Goal: Transaction & Acquisition: Book appointment/travel/reservation

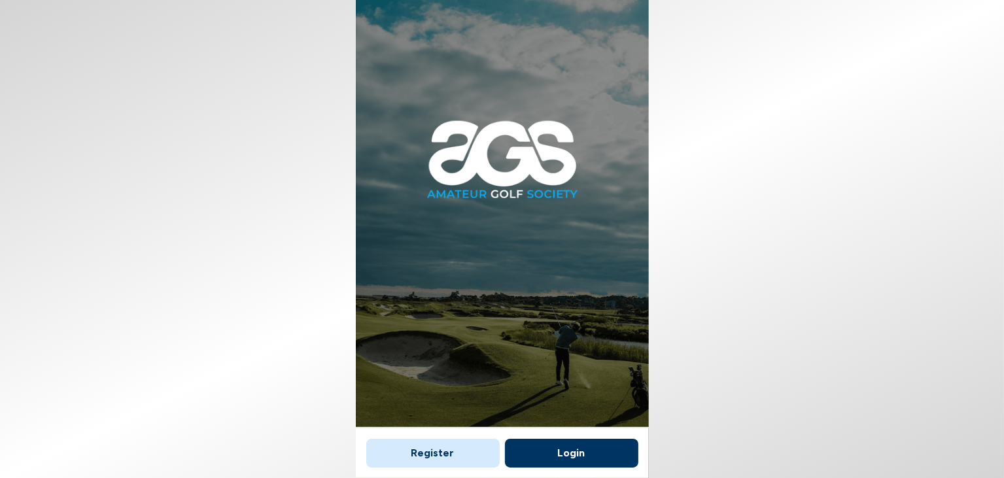
click at [565, 446] on button "Login" at bounding box center [571, 453] width 133 height 29
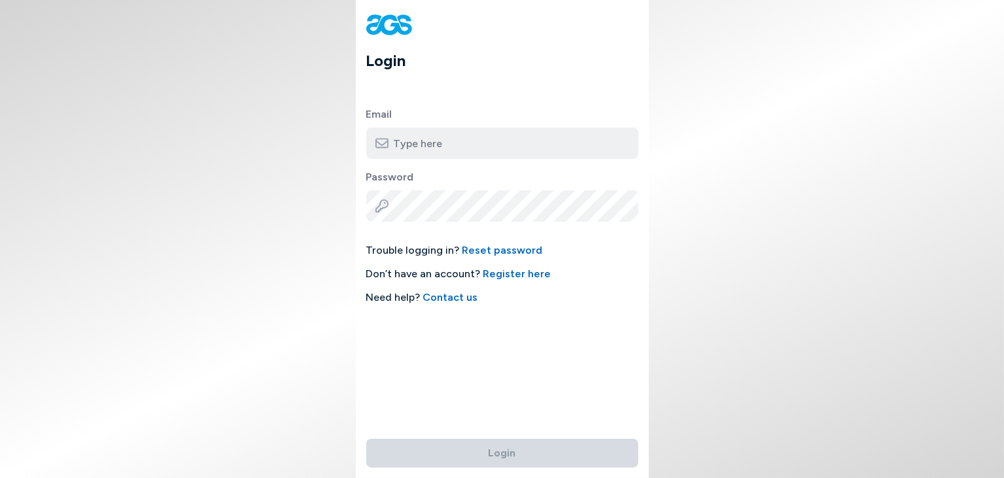
type input "[EMAIL_ADDRESS][DOMAIN_NAME]"
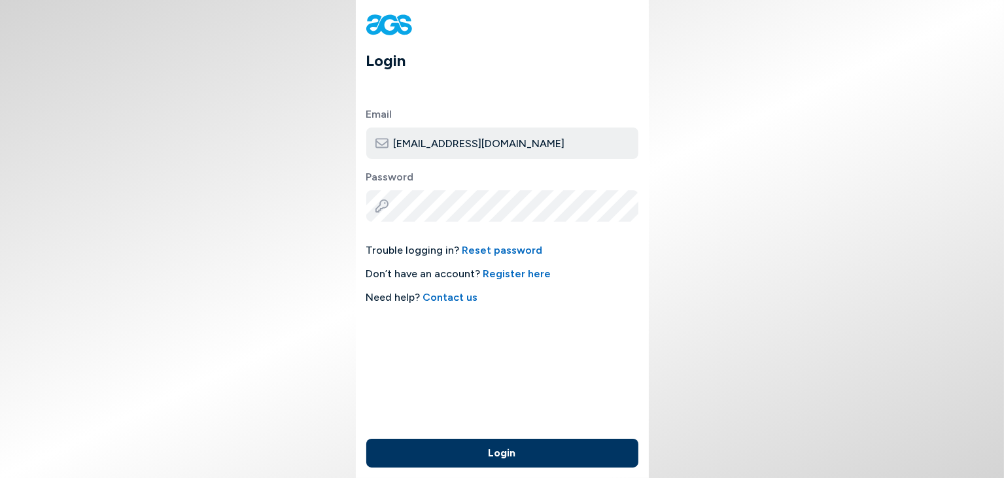
click at [496, 448] on button "Login" at bounding box center [502, 453] width 272 height 29
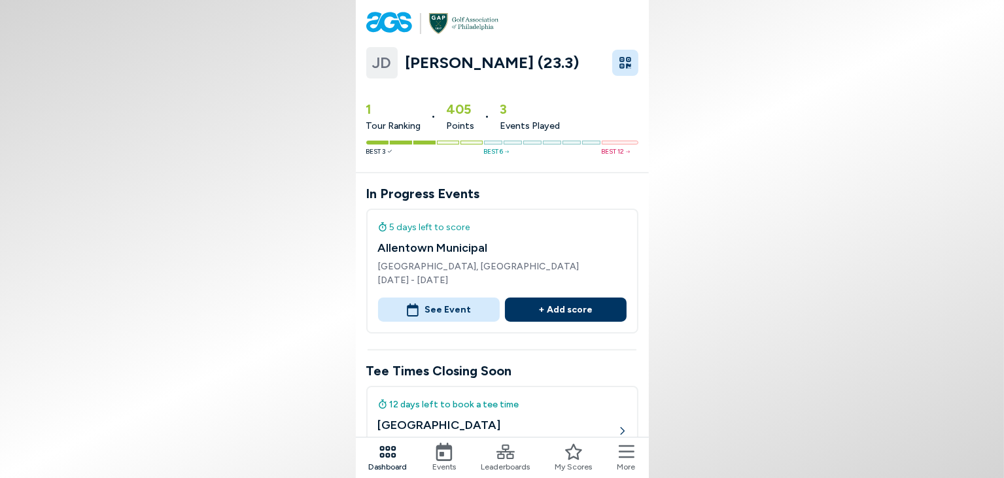
click at [447, 309] on button "See Event" at bounding box center [439, 310] width 122 height 24
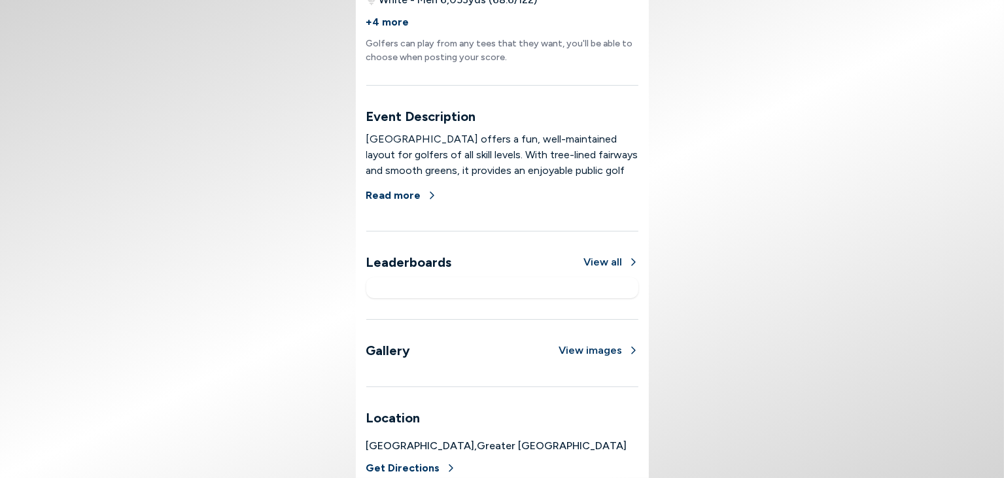
scroll to position [850, 0]
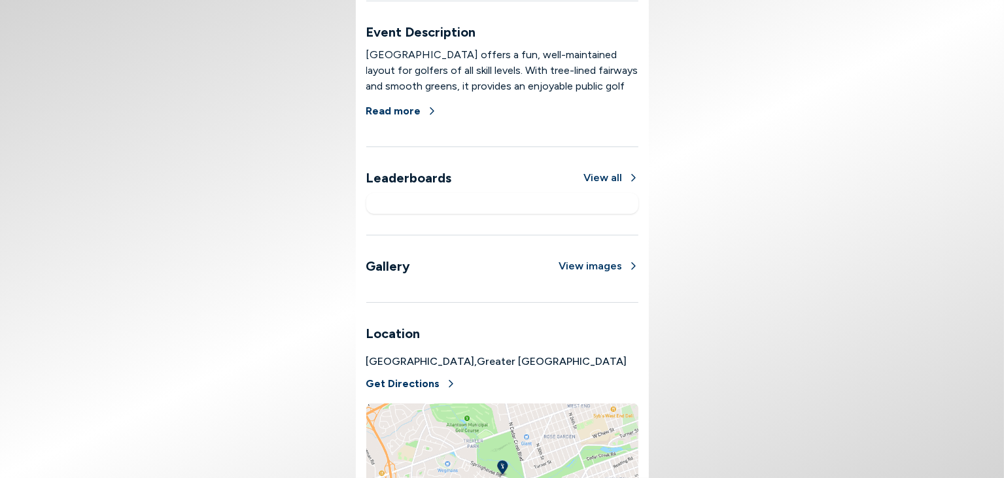
click at [610, 177] on button "View all" at bounding box center [611, 178] width 54 height 16
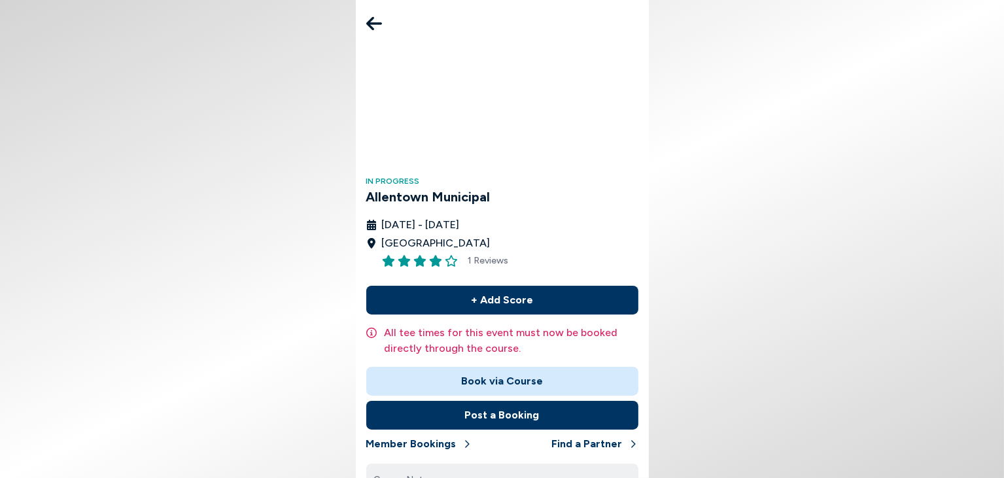
scroll to position [164, 0]
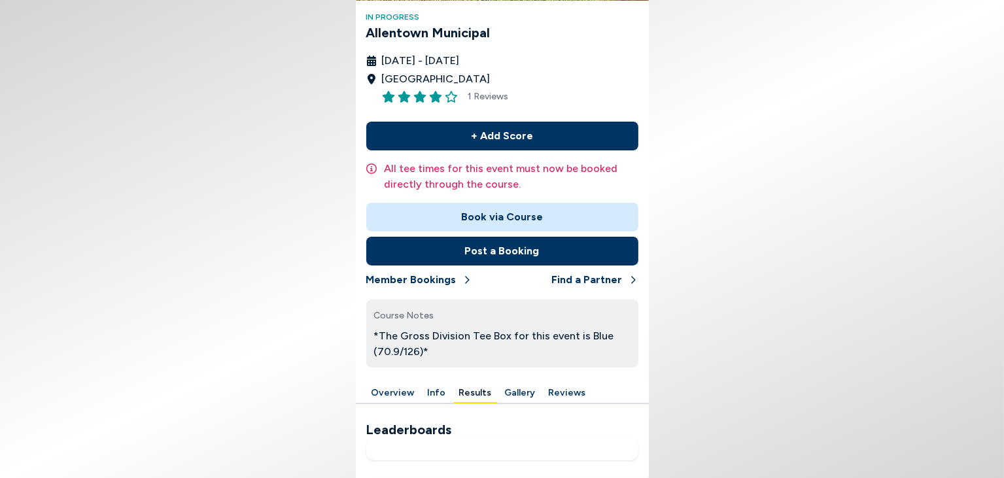
click at [506, 439] on div at bounding box center [502, 449] width 272 height 21
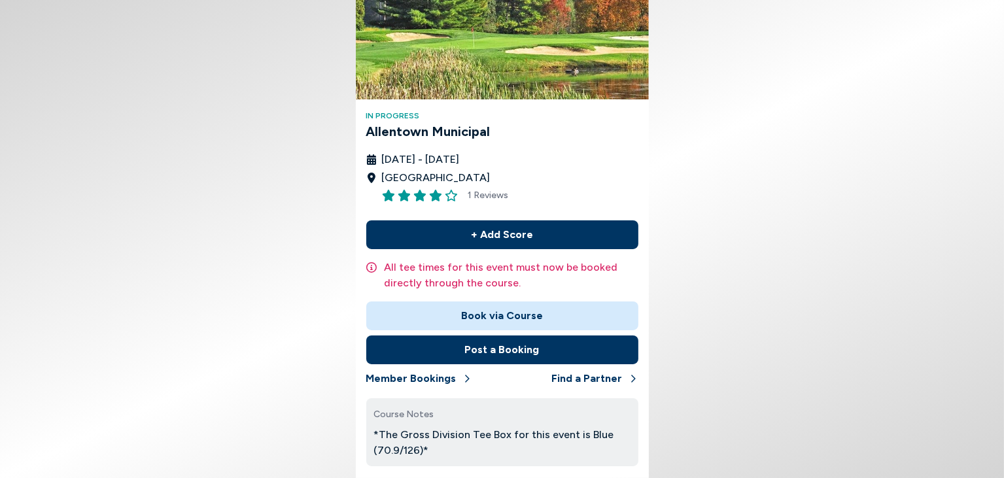
scroll to position [0, 0]
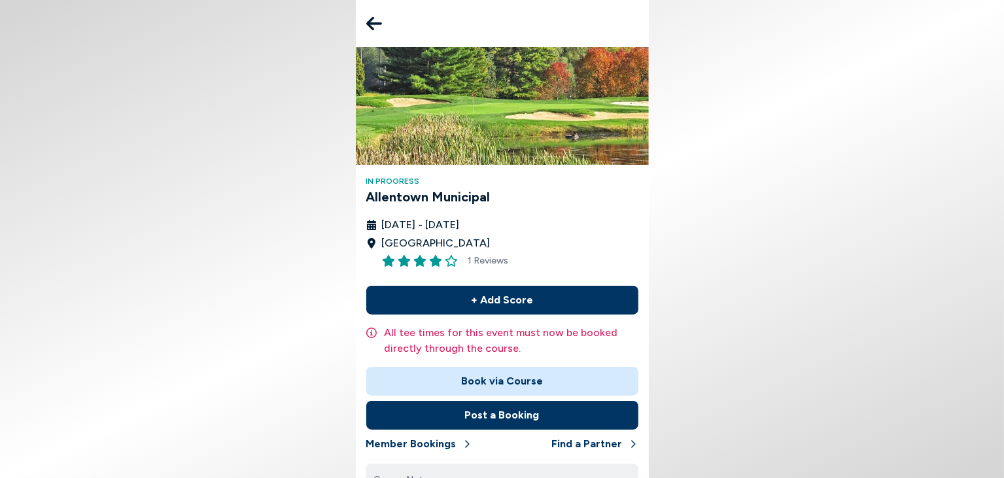
click at [369, 22] on icon at bounding box center [374, 24] width 16 height 14
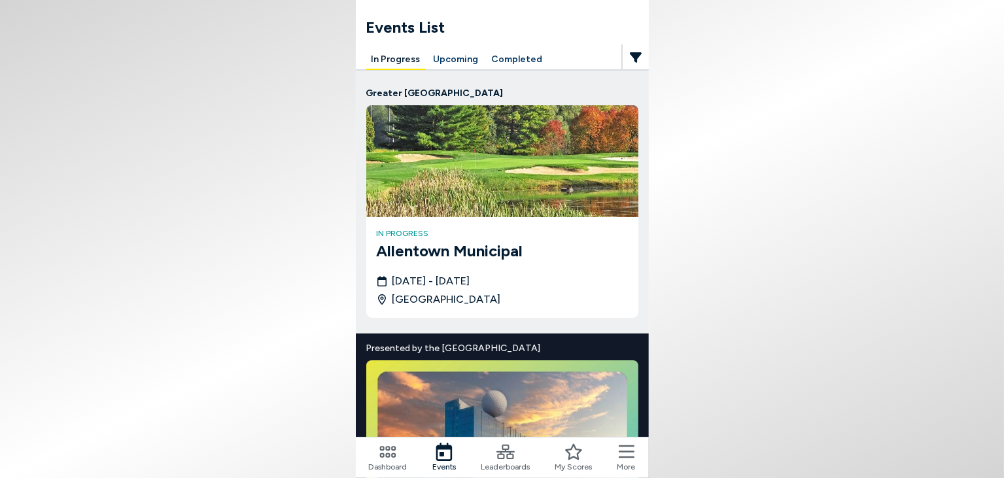
click at [520, 63] on button "Completed" at bounding box center [516, 60] width 61 height 20
click at [523, 56] on button "Completed" at bounding box center [516, 60] width 61 height 20
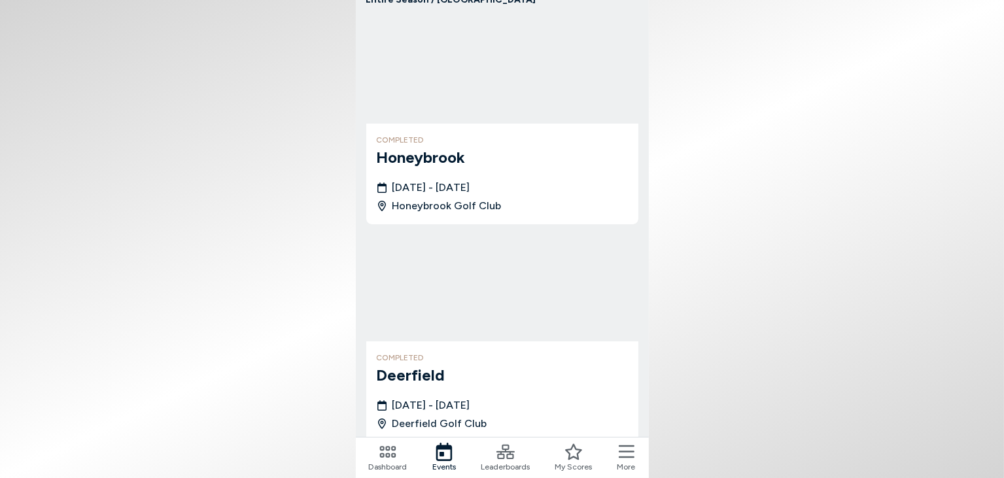
scroll to position [131, 0]
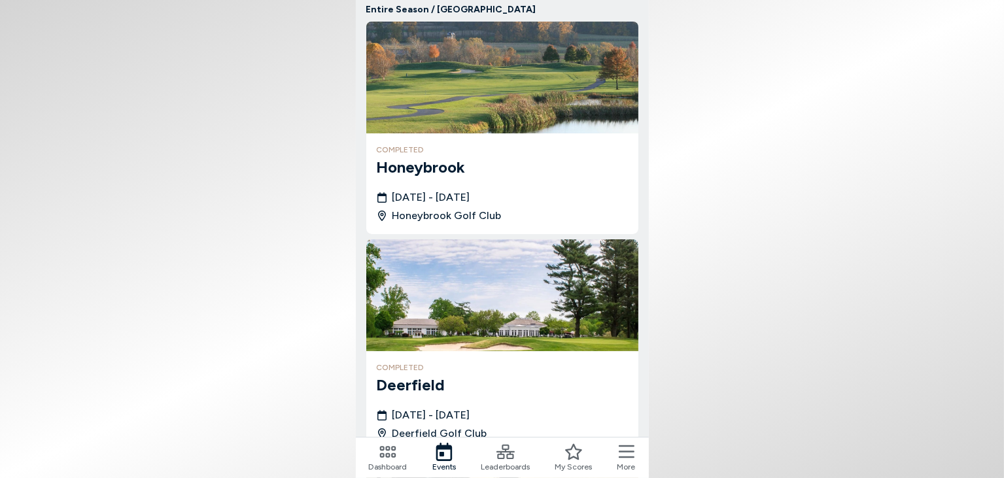
click at [423, 164] on h3 "Honeybrook" at bounding box center [502, 168] width 251 height 24
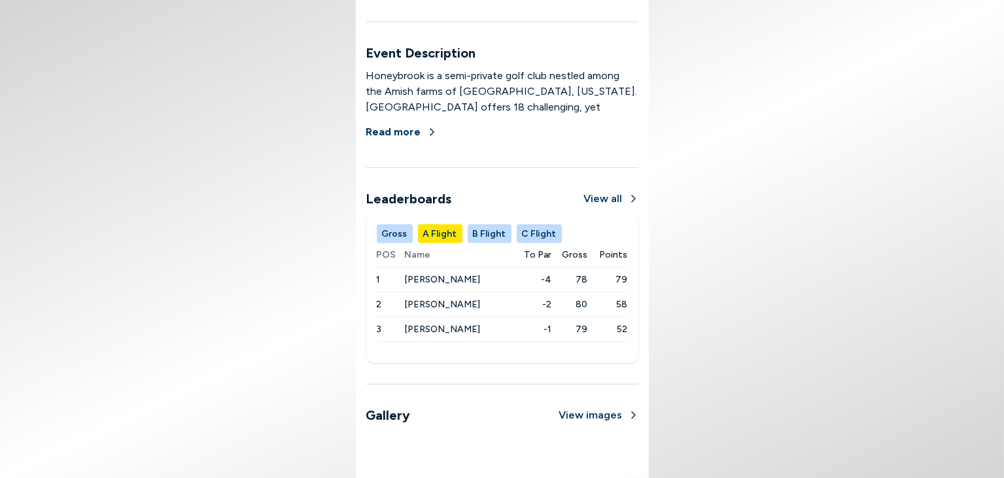
scroll to position [654, 0]
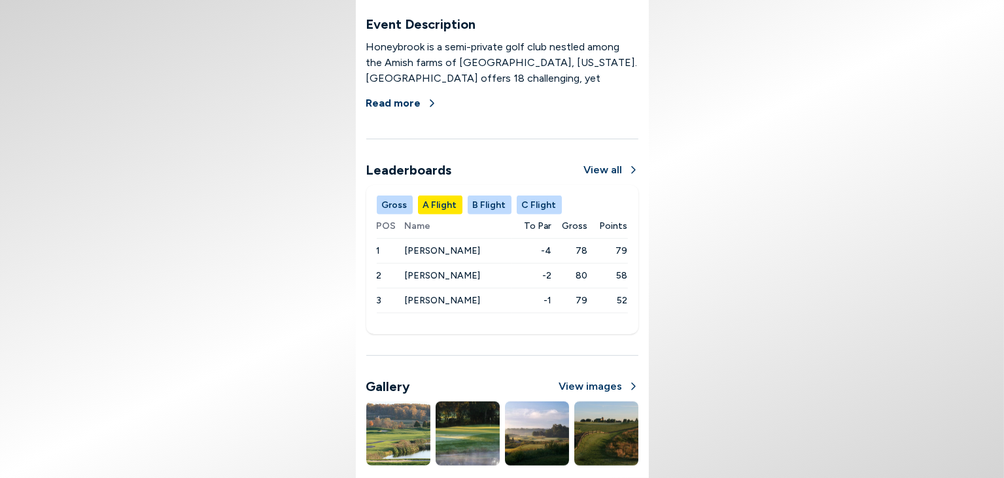
click at [536, 205] on button "C Flight" at bounding box center [539, 205] width 45 height 19
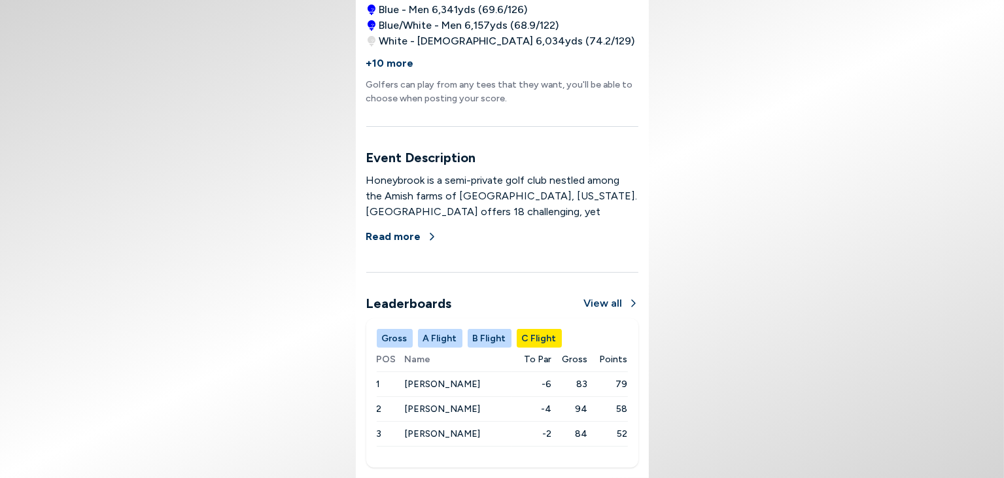
scroll to position [597, 0]
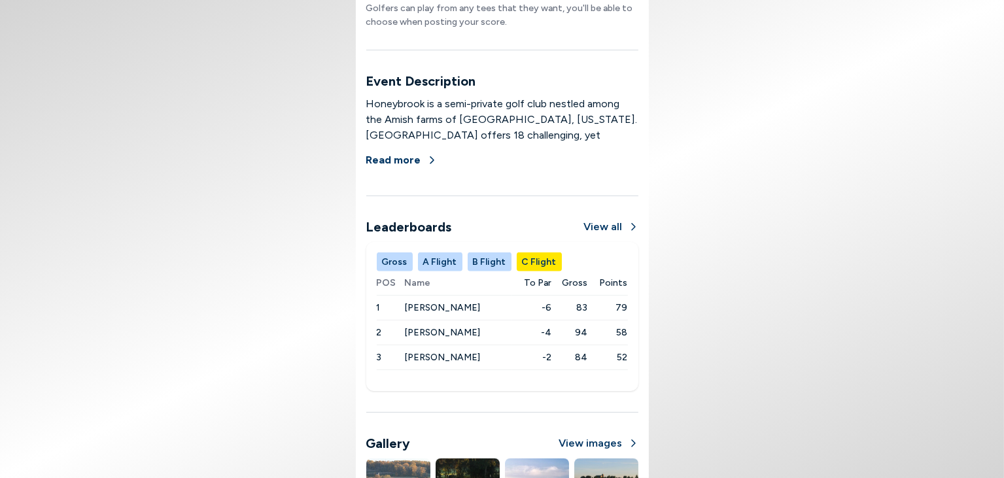
click at [434, 256] on button "A Flight" at bounding box center [440, 261] width 44 height 19
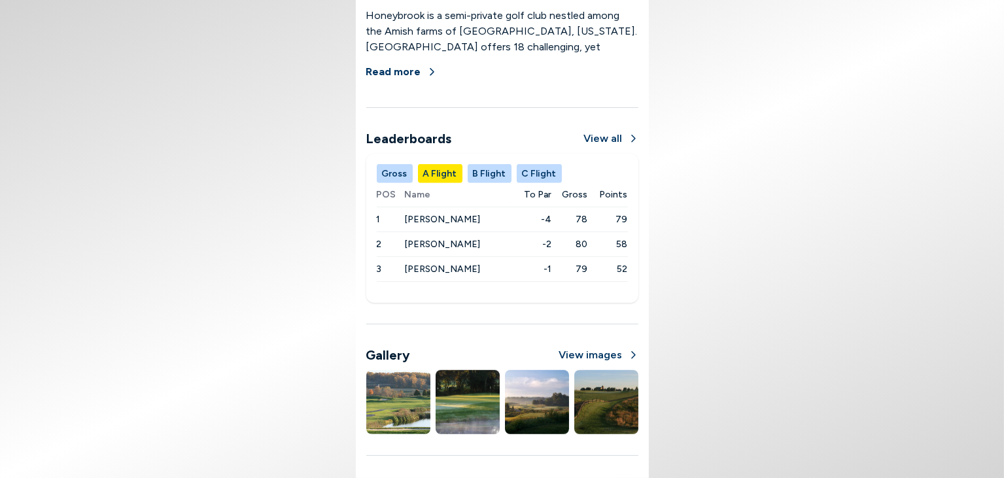
scroll to position [662, 0]
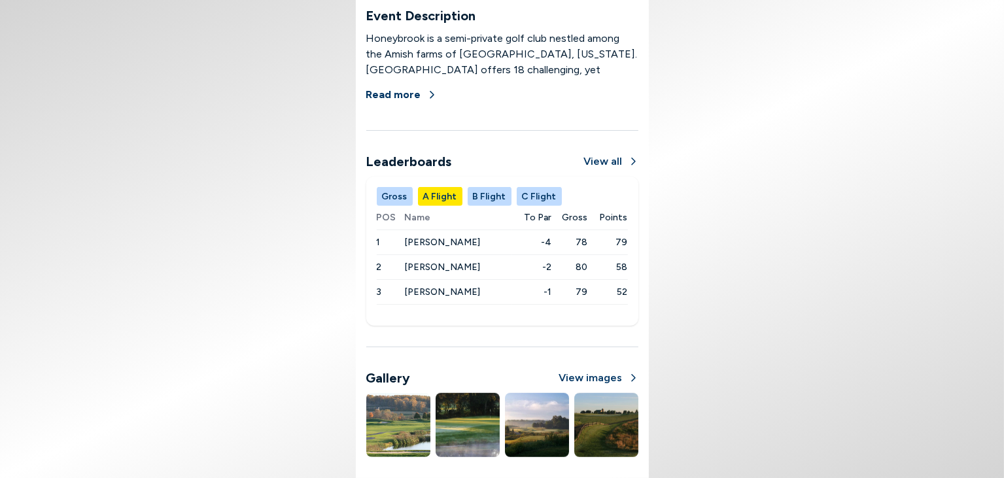
click at [486, 192] on button "B Flight" at bounding box center [490, 196] width 44 height 19
click at [541, 199] on button "C Flight" at bounding box center [539, 196] width 45 height 19
click at [617, 160] on button "View all" at bounding box center [611, 162] width 54 height 16
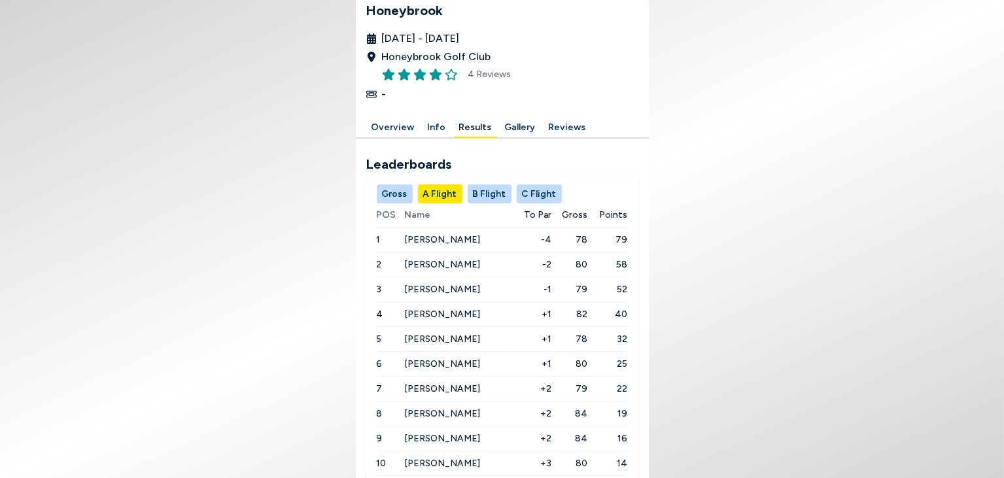
scroll to position [262, 0]
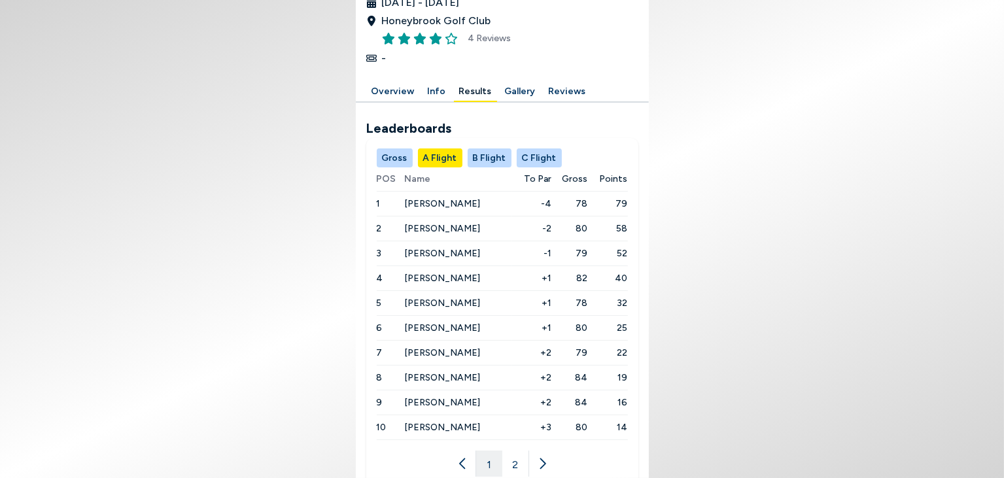
click at [490, 156] on button "B Flight" at bounding box center [490, 157] width 44 height 19
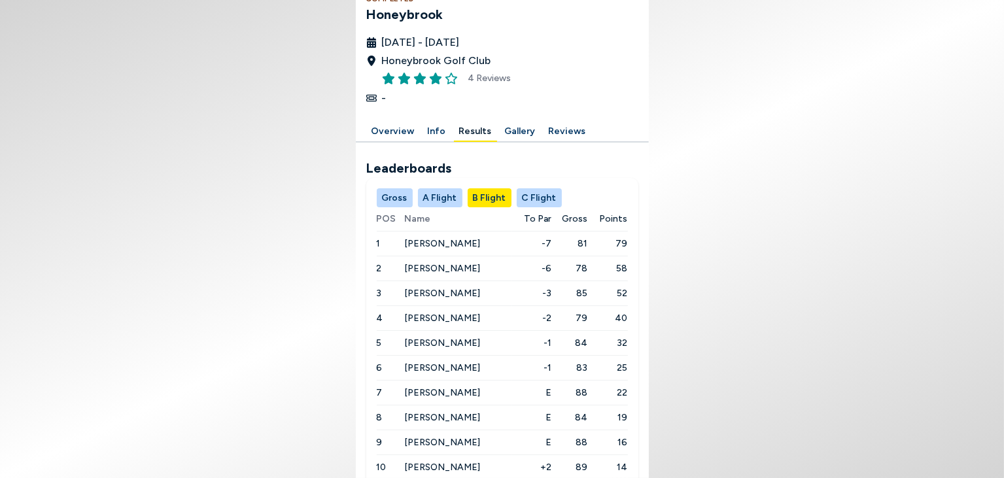
scroll to position [287, 0]
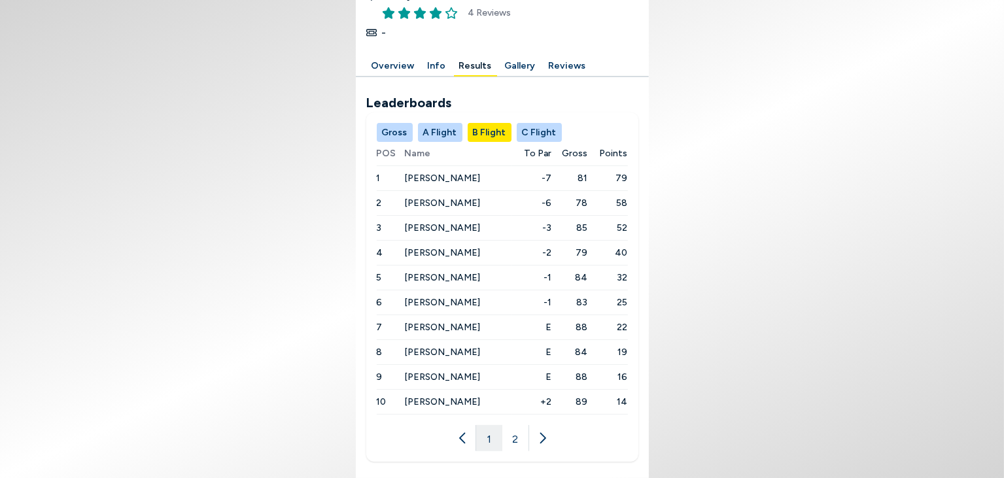
click at [544, 134] on button "C Flight" at bounding box center [539, 132] width 45 height 19
click at [520, 438] on button "2" at bounding box center [515, 438] width 26 height 26
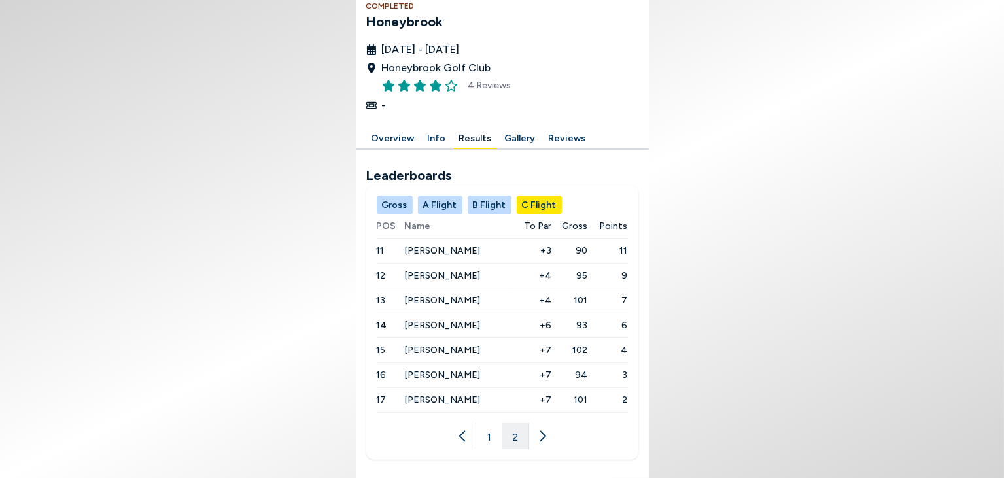
scroll to position [213, 0]
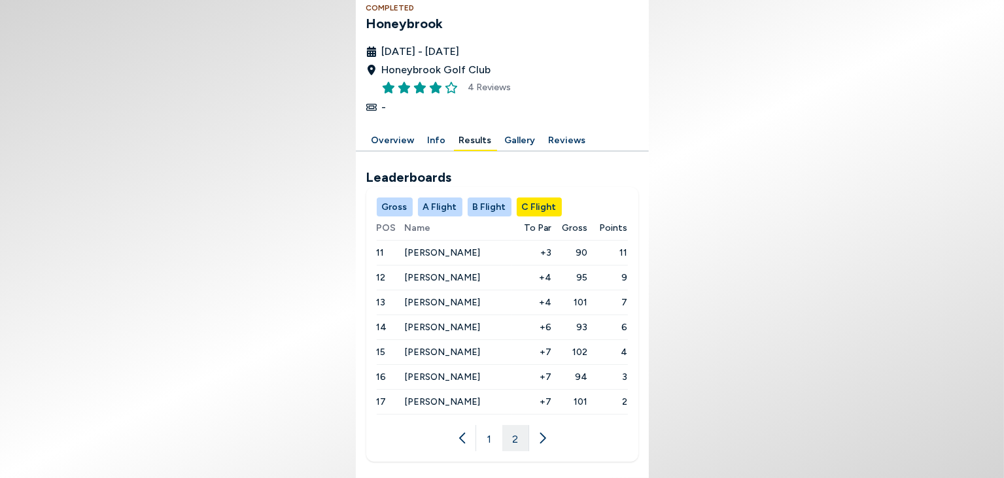
click at [491, 435] on button "1" at bounding box center [489, 438] width 26 height 26
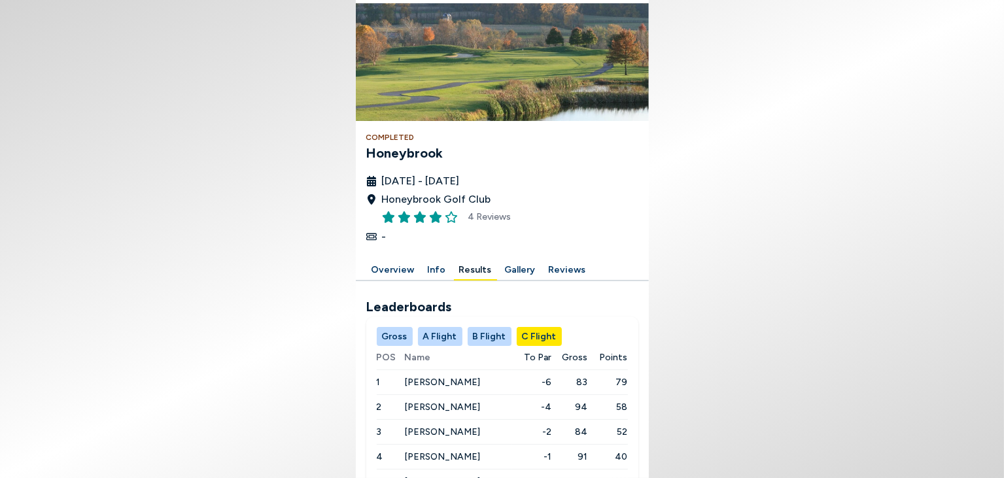
scroll to position [0, 0]
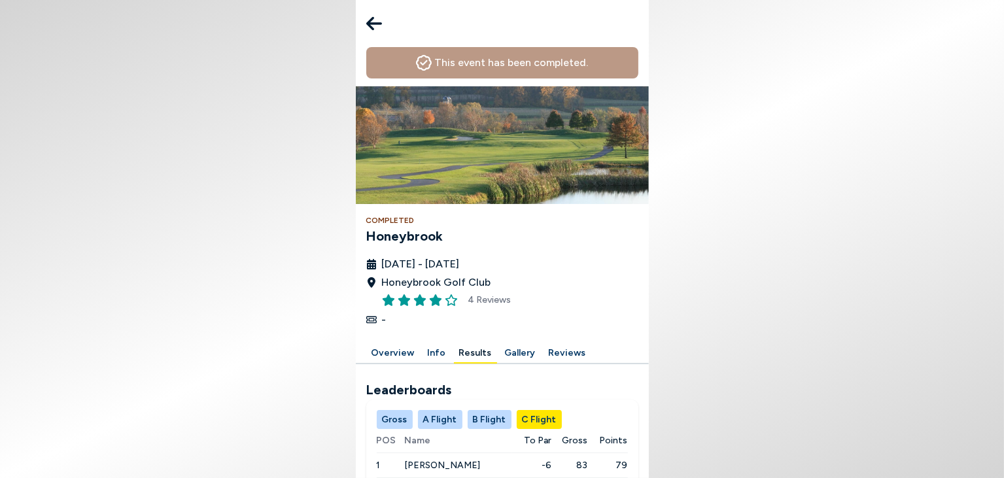
click at [375, 27] on icon at bounding box center [374, 23] width 16 height 26
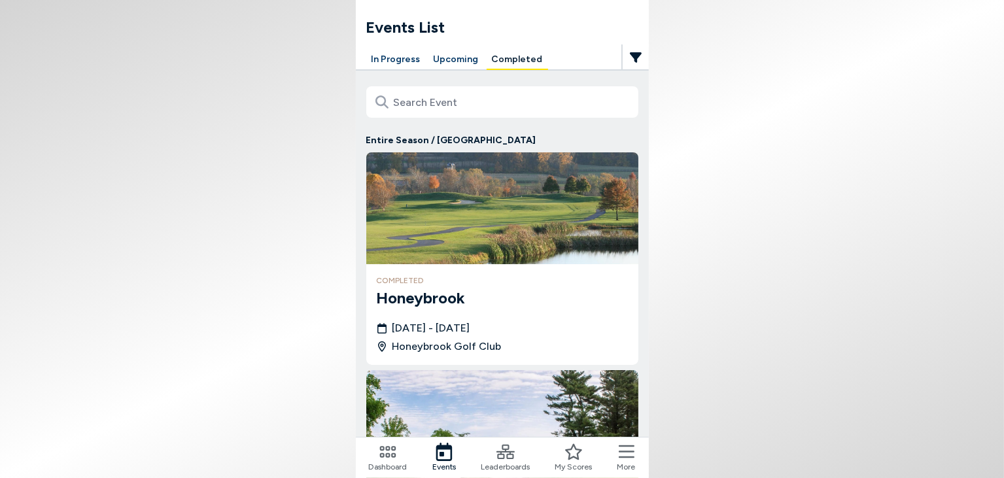
click at [443, 58] on button "Upcoming" at bounding box center [456, 60] width 56 height 20
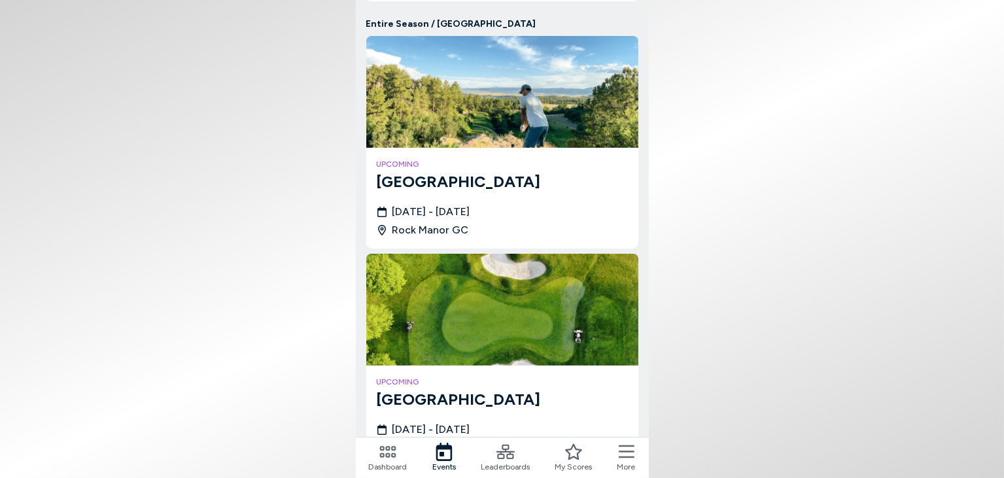
scroll to position [207, 0]
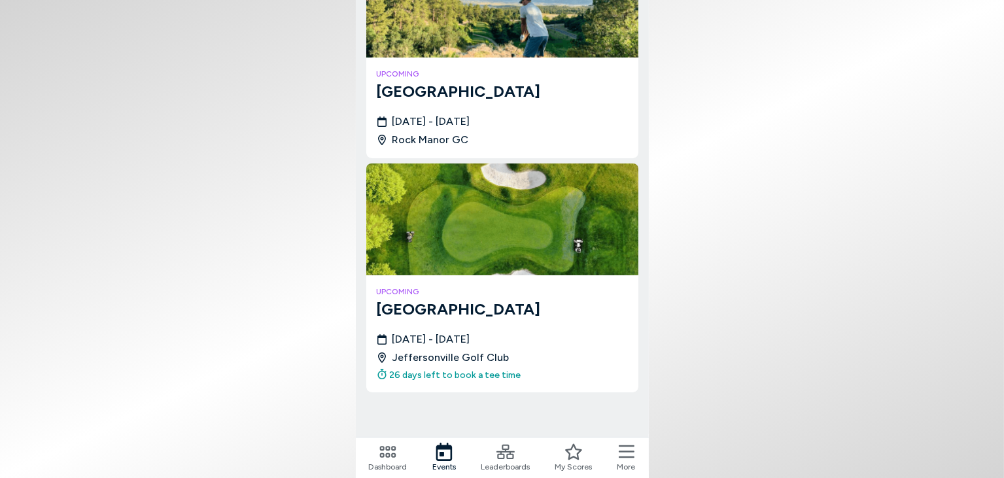
click at [411, 292] on h4 "upcoming" at bounding box center [502, 292] width 251 height 12
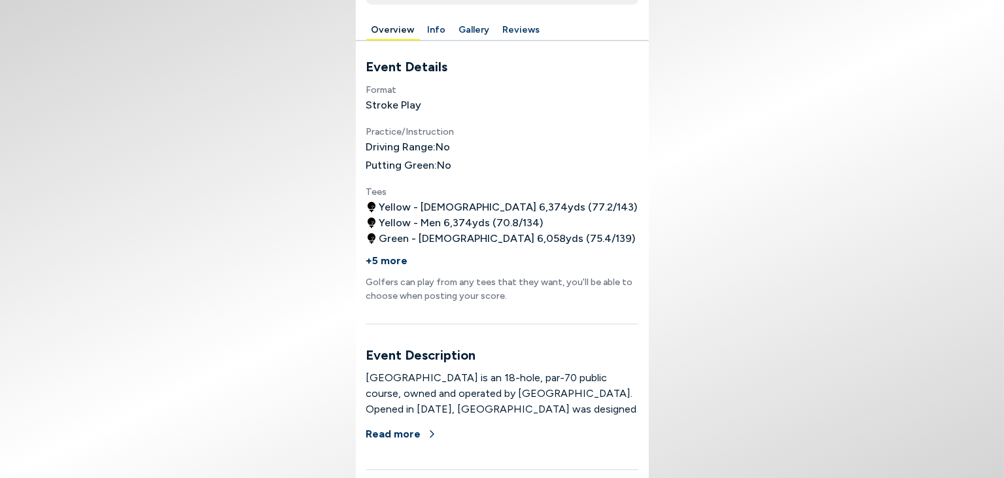
scroll to position [588, 0]
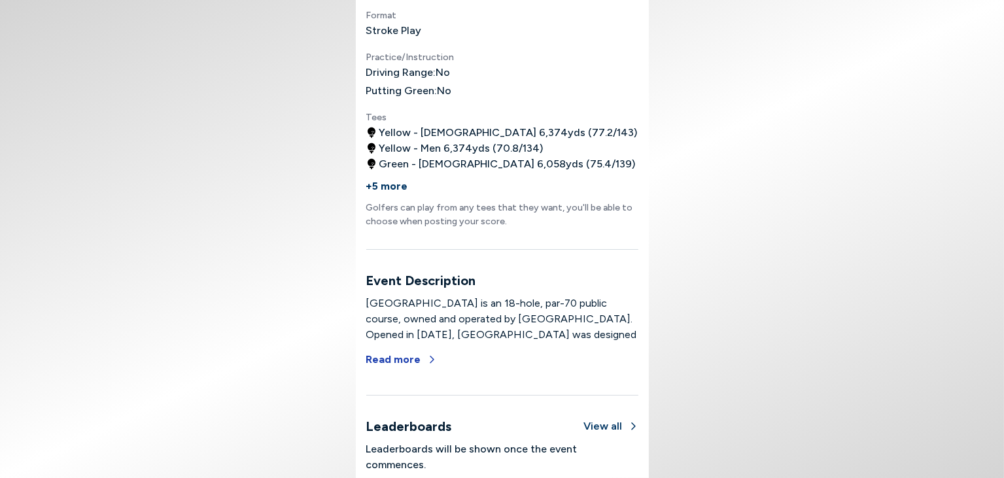
click at [401, 357] on button "Read more" at bounding box center [401, 359] width 71 height 29
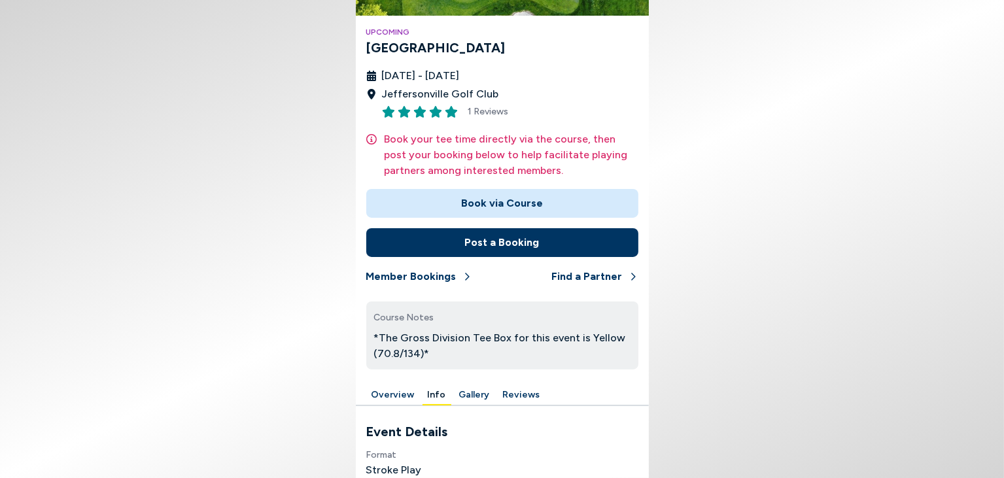
scroll to position [29, 0]
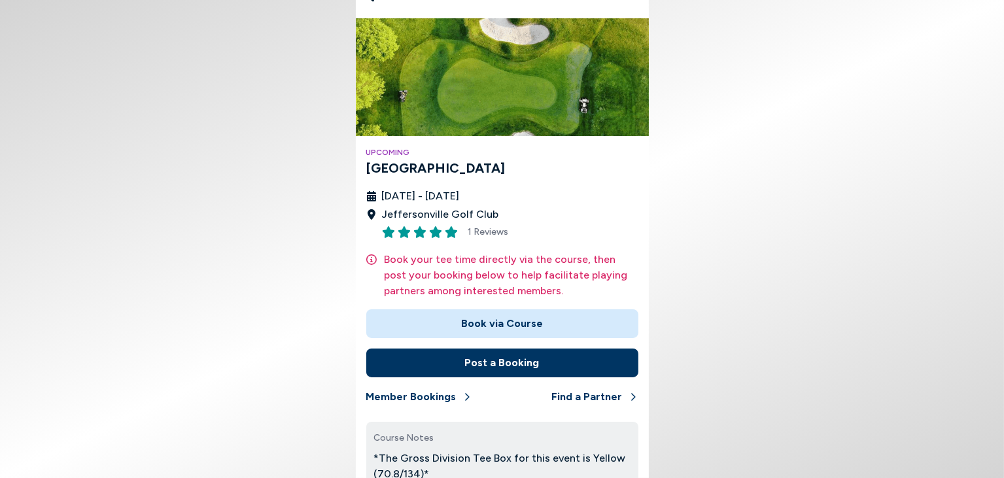
click at [512, 362] on button "Post a Booking" at bounding box center [502, 363] width 272 height 29
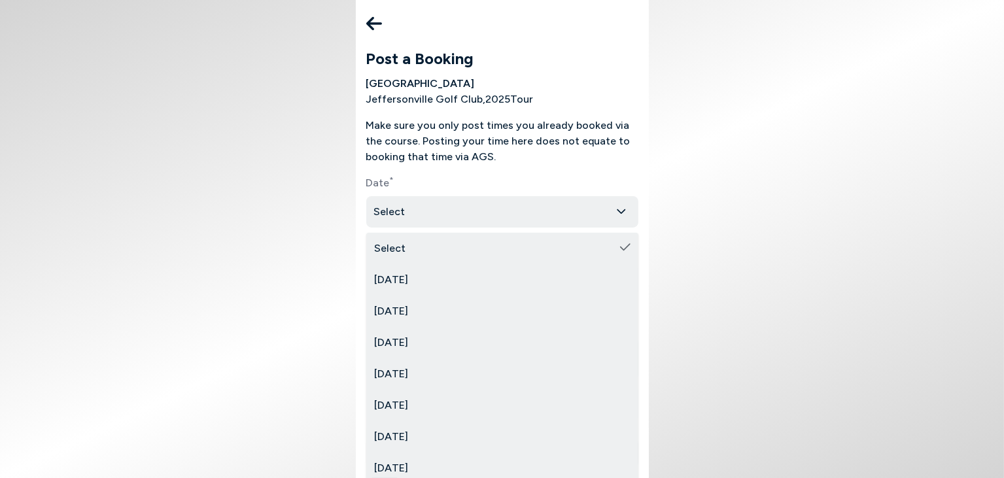
click at [621, 212] on html "Post a Booking [GEOGRAPHIC_DATA] [GEOGRAPHIC_DATA] , 2025 Tour Make sure you on…" at bounding box center [502, 239] width 1004 height 478
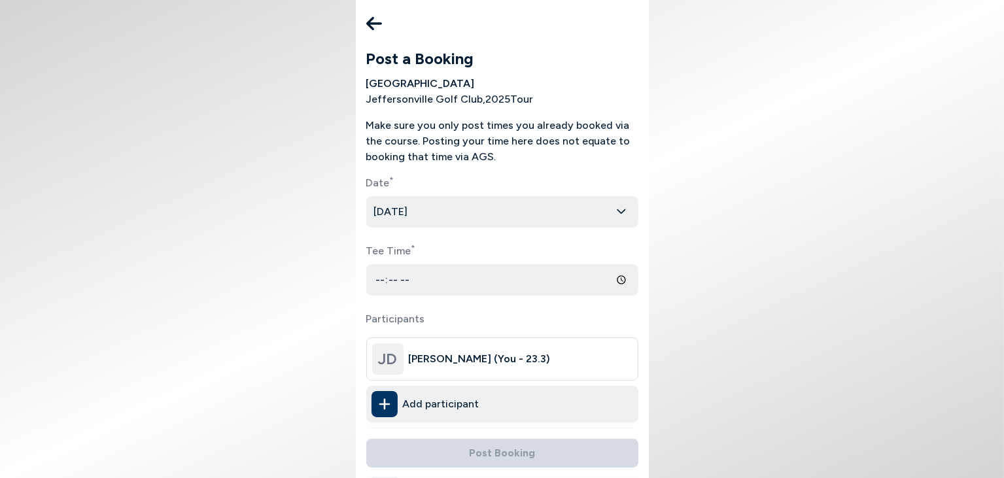
click at [621, 280] on input "Tee Time *" at bounding box center [502, 279] width 272 height 31
click at [370, 24] on icon at bounding box center [374, 24] width 16 height 14
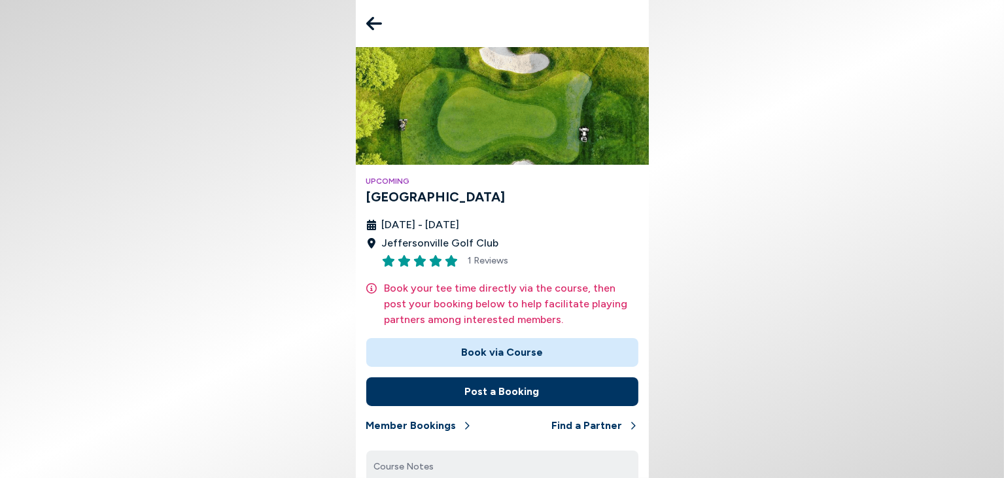
click at [371, 21] on icon at bounding box center [374, 23] width 16 height 26
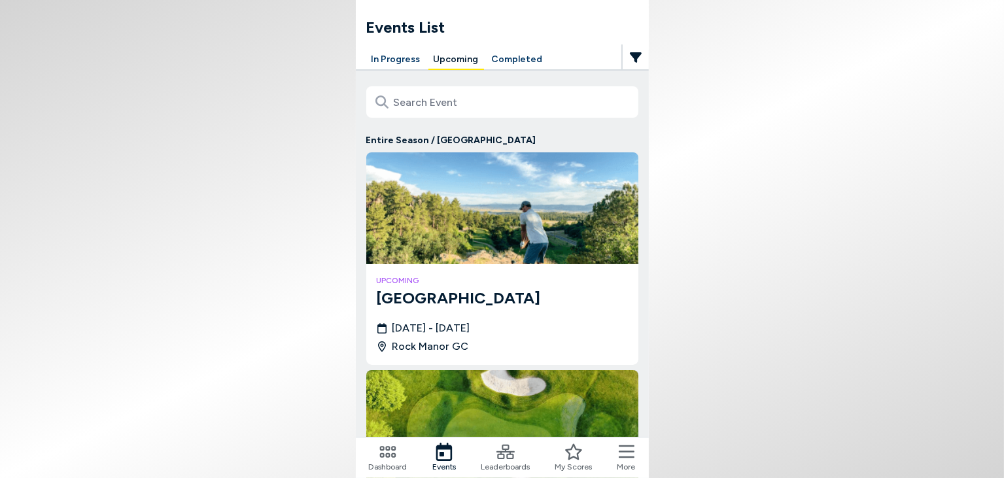
click at [400, 61] on button "In Progress" at bounding box center [396, 60] width 60 height 20
